Goal: Information Seeking & Learning: Learn about a topic

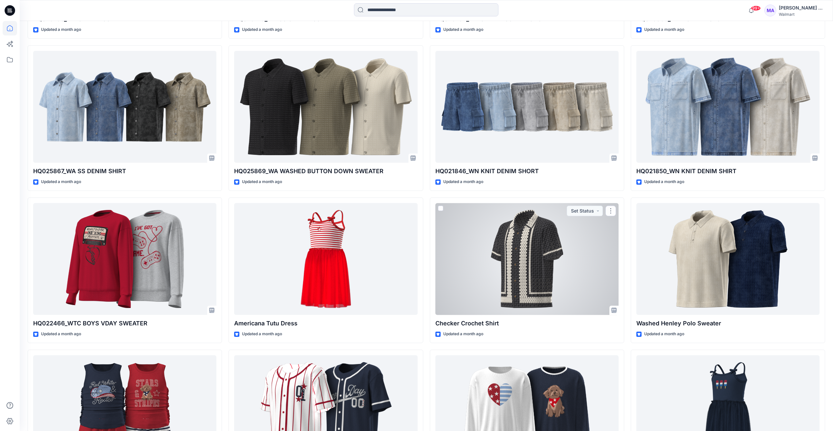
scroll to position [5750, 0]
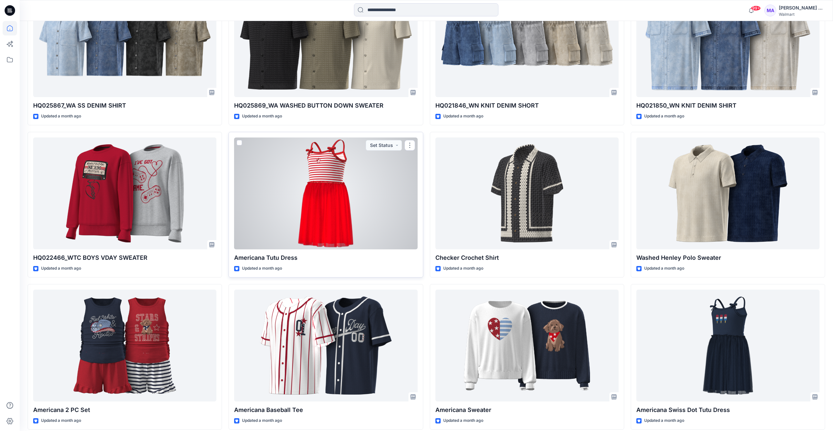
click at [349, 178] on div at bounding box center [325, 194] width 183 height 112
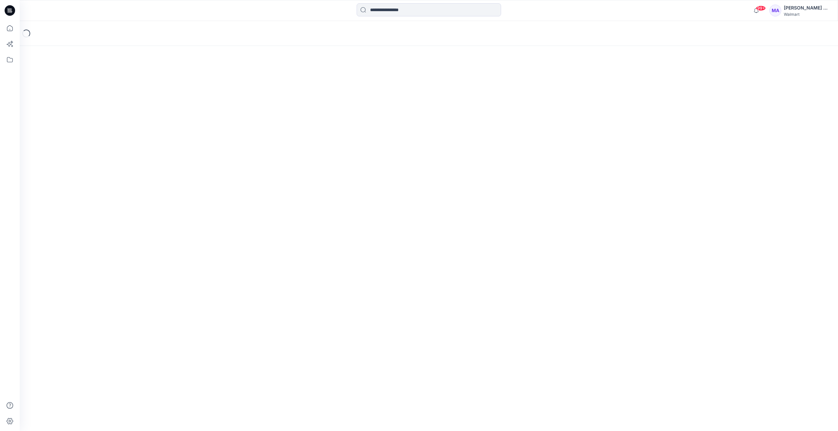
click at [349, 178] on div "Loading..." at bounding box center [429, 226] width 818 height 410
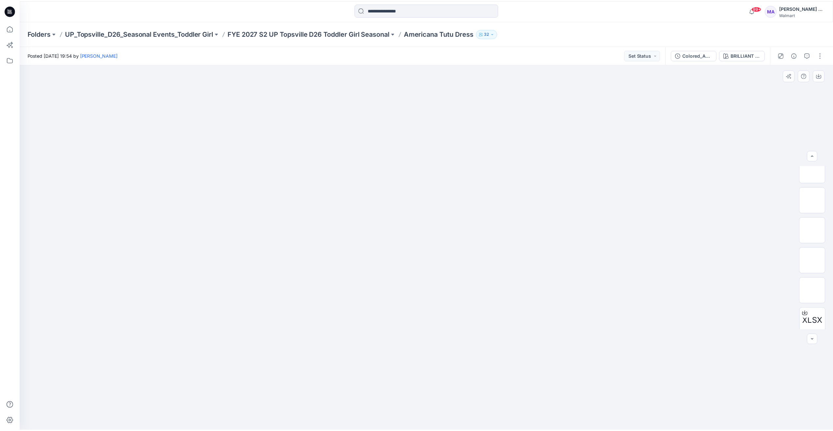
scroll to position [43, 0]
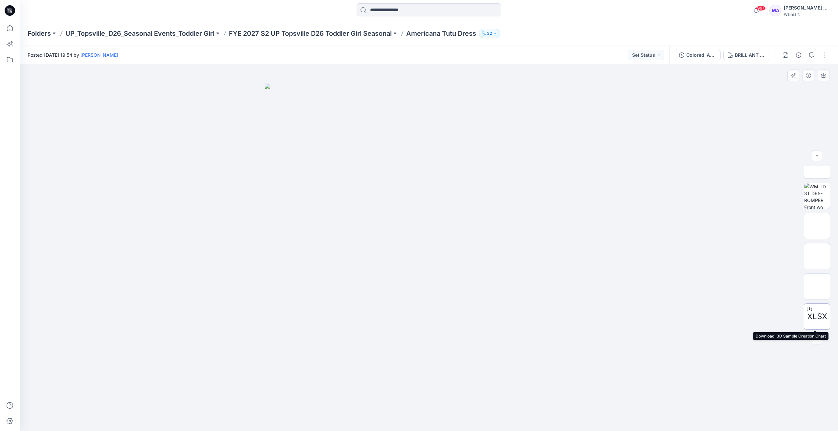
click at [807, 313] on div at bounding box center [809, 309] width 11 height 11
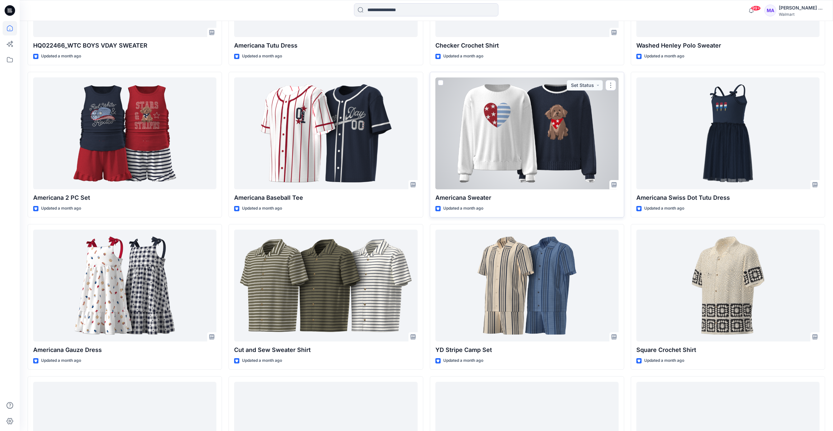
scroll to position [5977, 0]
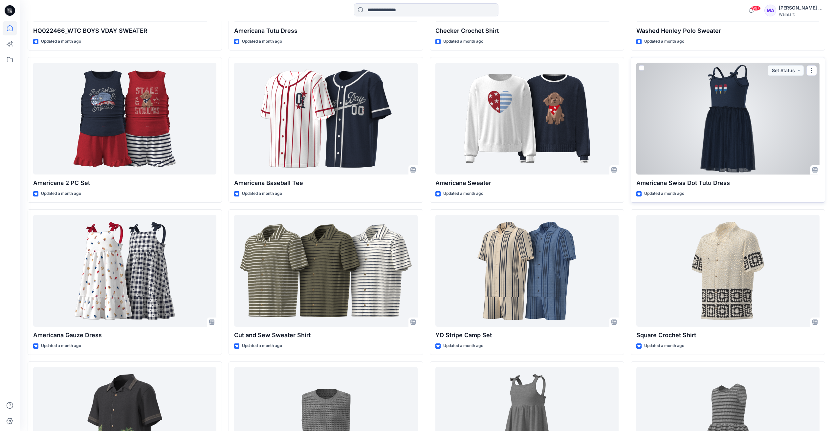
click at [743, 109] on div at bounding box center [727, 119] width 183 height 112
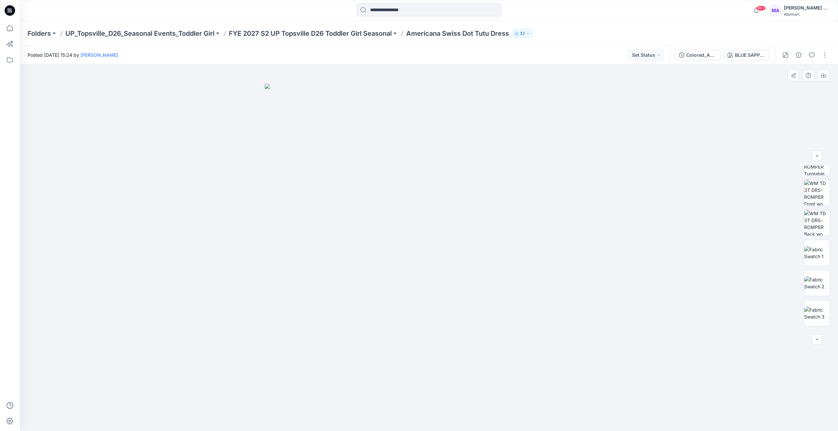
scroll to position [74, 0]
click at [816, 321] on span "XLSX" at bounding box center [817, 317] width 20 height 12
click at [815, 342] on div at bounding box center [817, 340] width 11 height 11
click at [812, 56] on icon "button" at bounding box center [811, 55] width 5 height 5
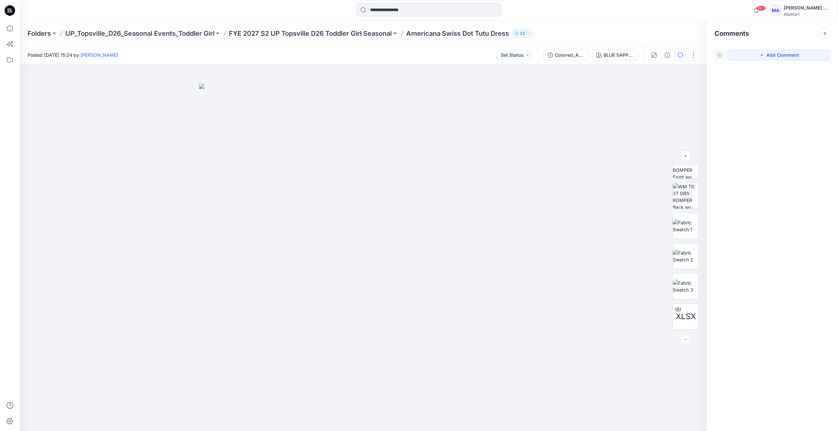
click at [823, 34] on icon "button" at bounding box center [824, 33] width 5 height 5
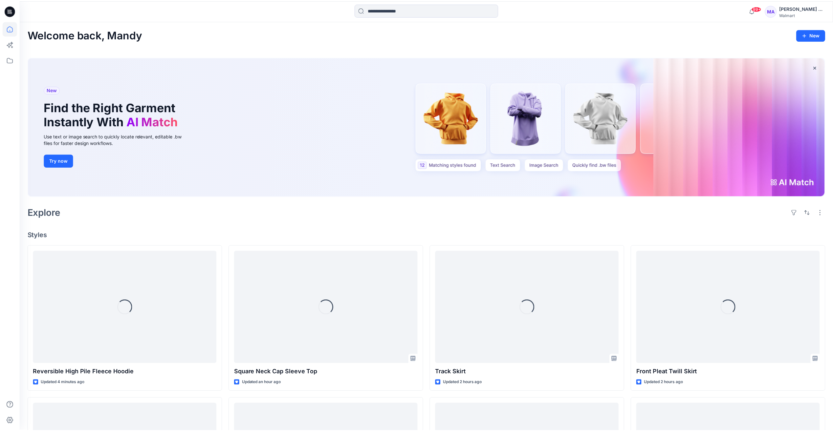
scroll to position [5977, 0]
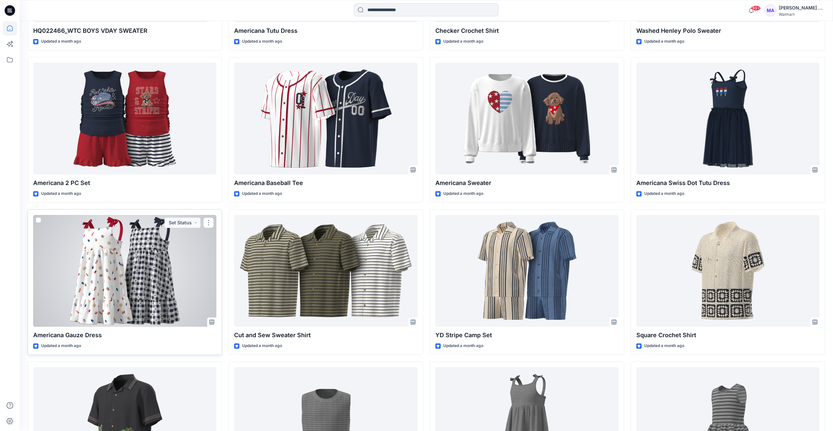
click at [109, 289] on div at bounding box center [124, 271] width 183 height 112
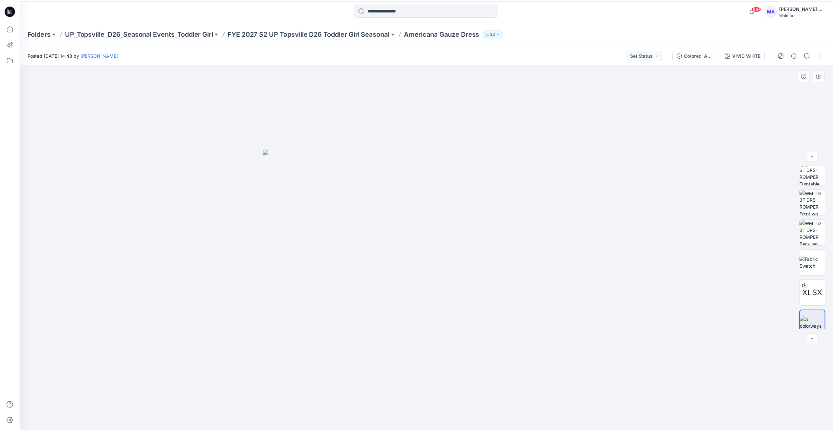
scroll to position [43, 0]
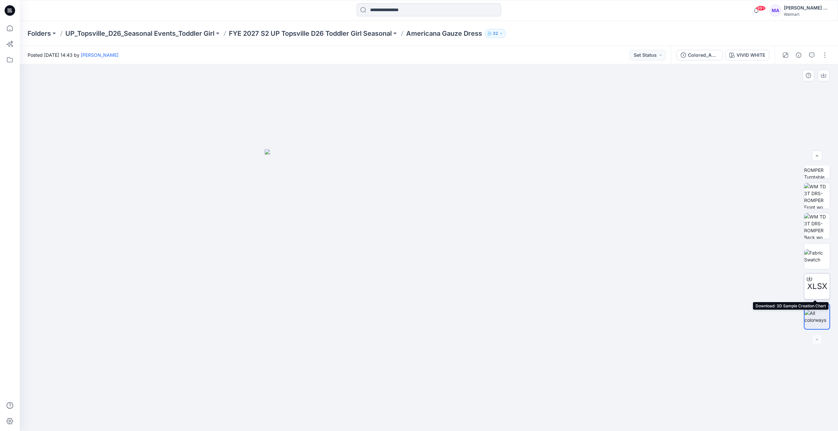
click at [807, 282] on div at bounding box center [809, 279] width 11 height 11
click at [812, 283] on div at bounding box center [809, 279] width 11 height 11
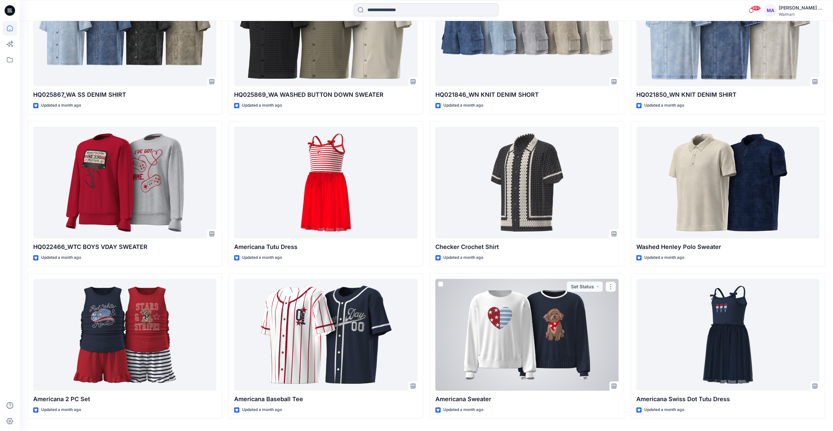
scroll to position [5780, 0]
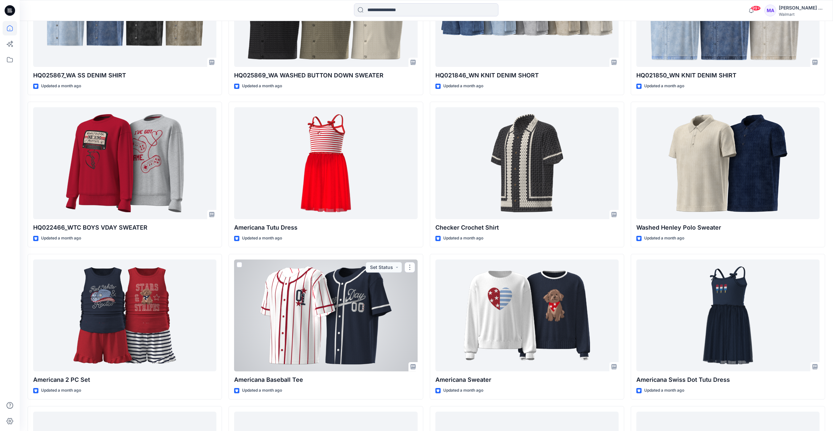
click at [351, 317] on div at bounding box center [325, 316] width 183 height 112
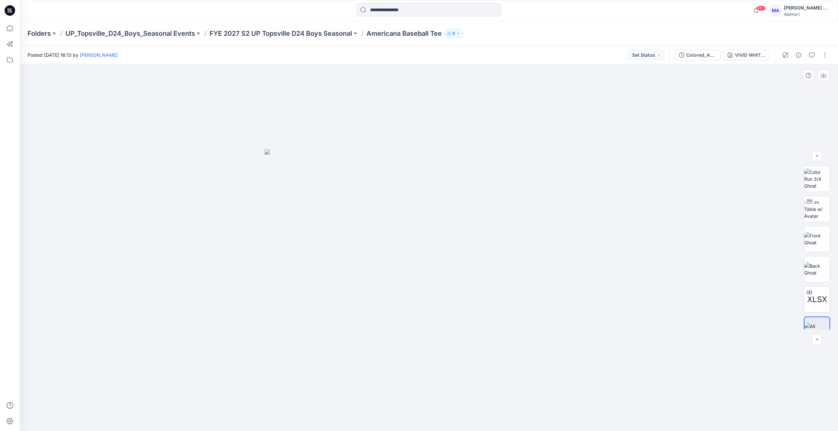
scroll to position [13, 0]
click at [811, 281] on div at bounding box center [809, 279] width 11 height 11
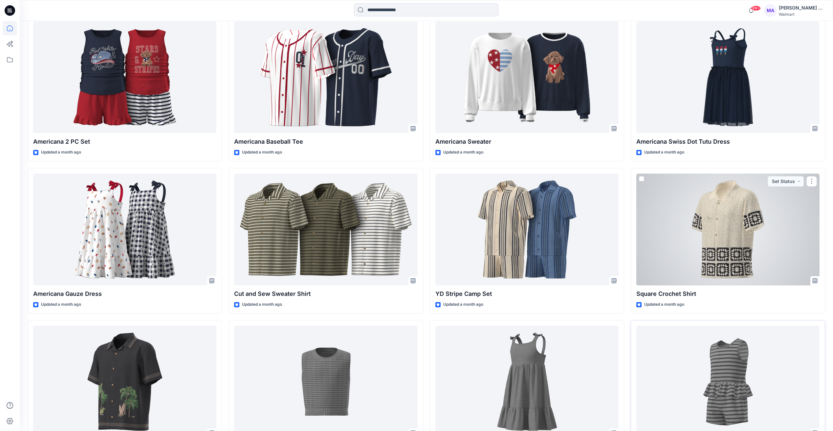
scroll to position [5959, 0]
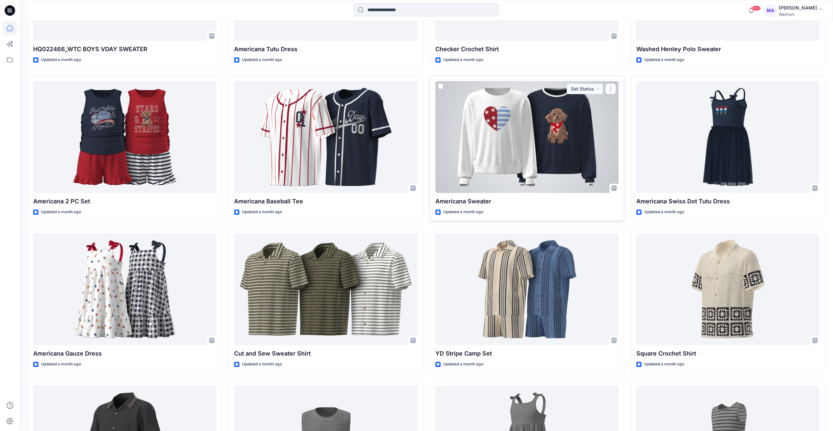
click at [520, 141] on div at bounding box center [526, 137] width 183 height 112
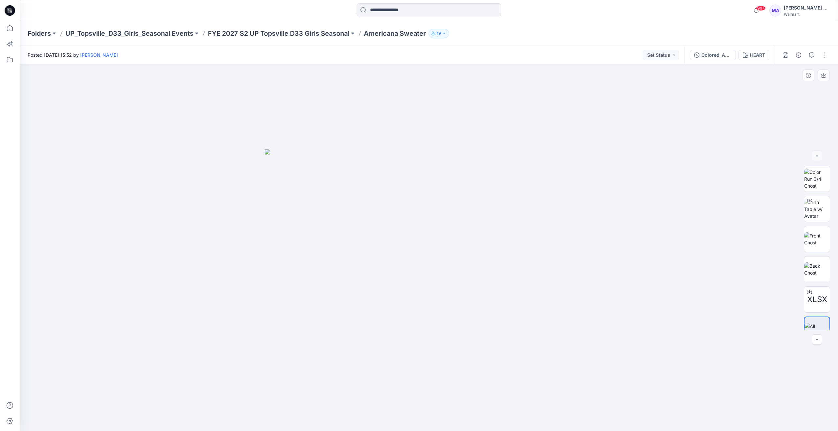
drag, startPoint x: 828, startPoint y: 304, endPoint x: 829, endPoint y: 330, distance: 25.3
click at [829, 330] on div "XLSX" at bounding box center [817, 248] width 26 height 164
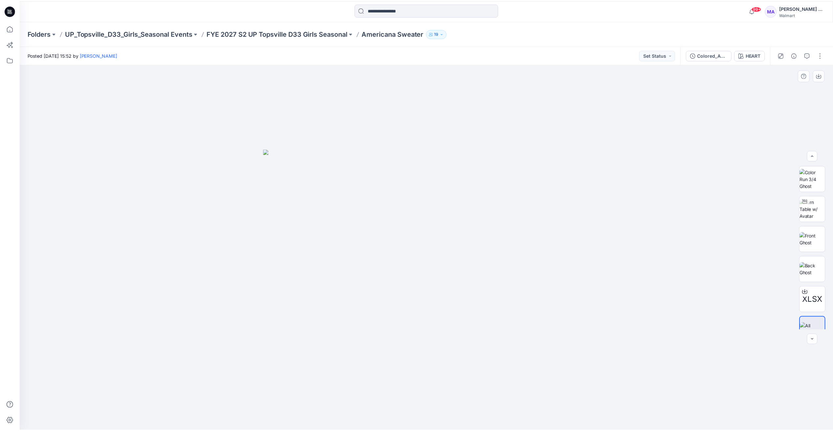
scroll to position [13, 0]
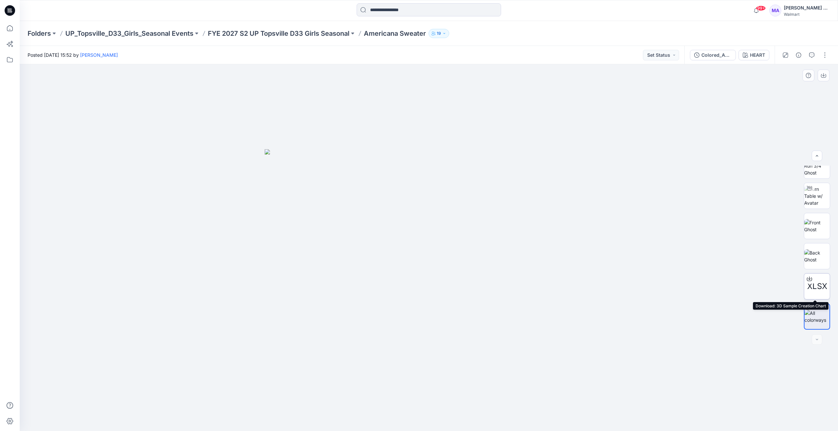
click at [815, 285] on span "XLSX" at bounding box center [817, 287] width 20 height 12
click at [13, 29] on icon at bounding box center [10, 28] width 14 height 14
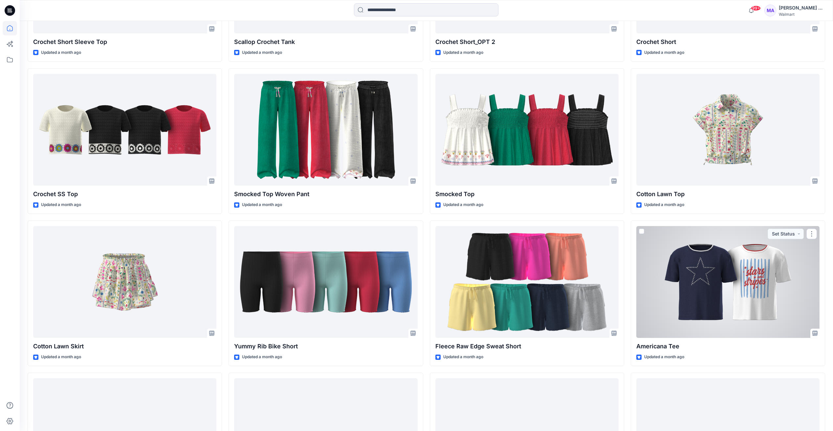
scroll to position [5057, 0]
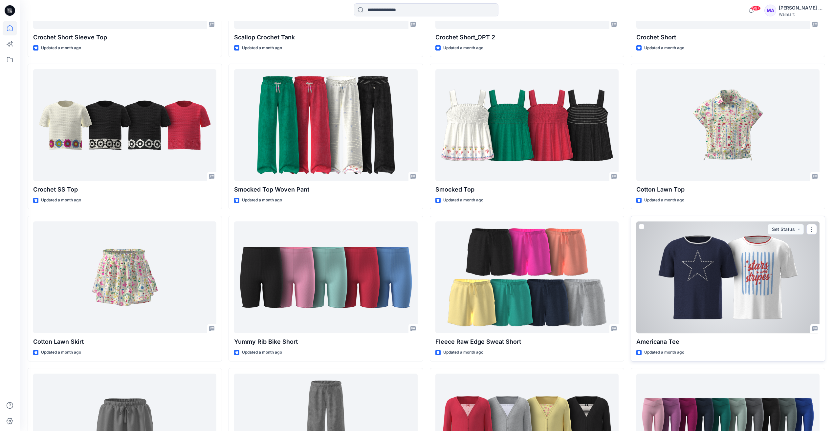
click at [761, 246] on div at bounding box center [727, 278] width 183 height 112
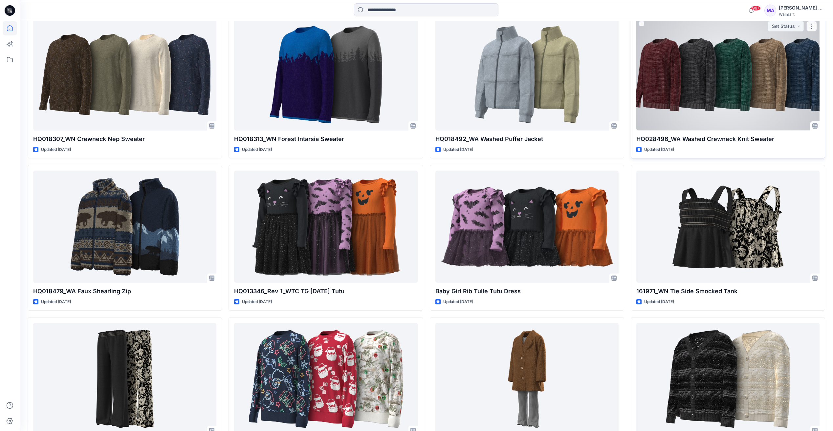
scroll to position [9667, 0]
